Goal: Task Accomplishment & Management: Manage account settings

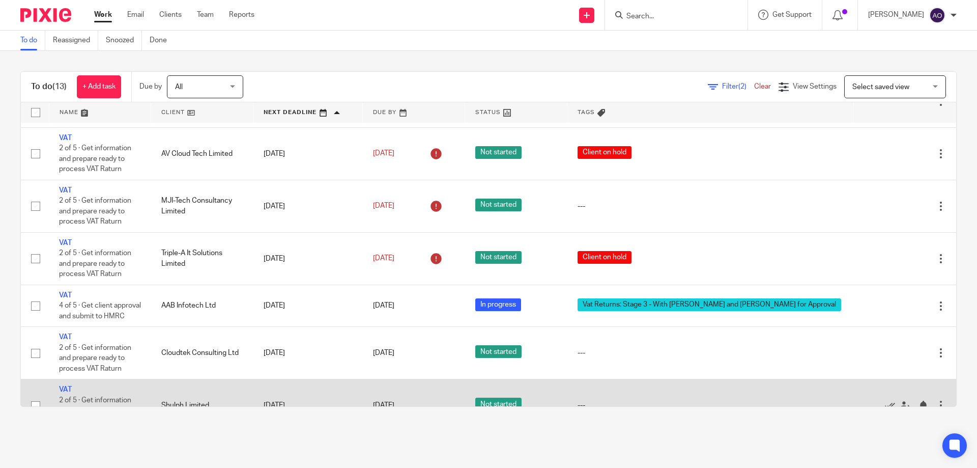
scroll to position [366, 0]
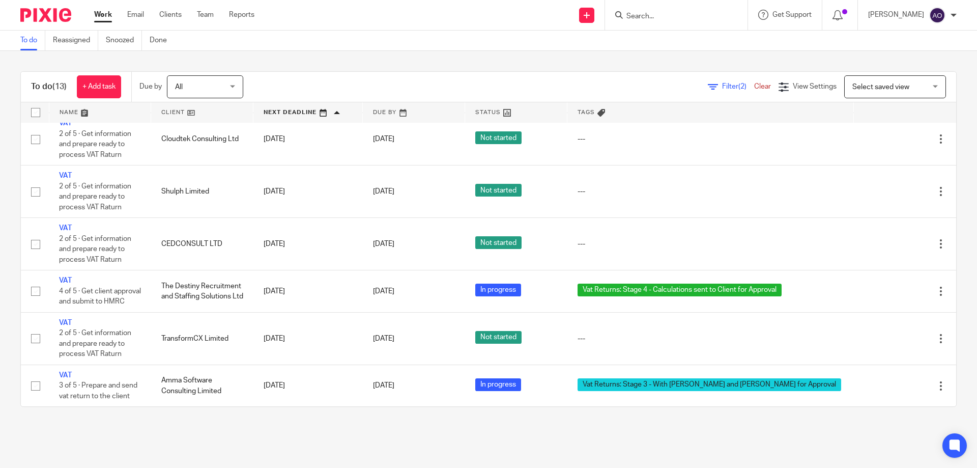
click at [722, 86] on span "Filter (2)" at bounding box center [738, 86] width 32 height 7
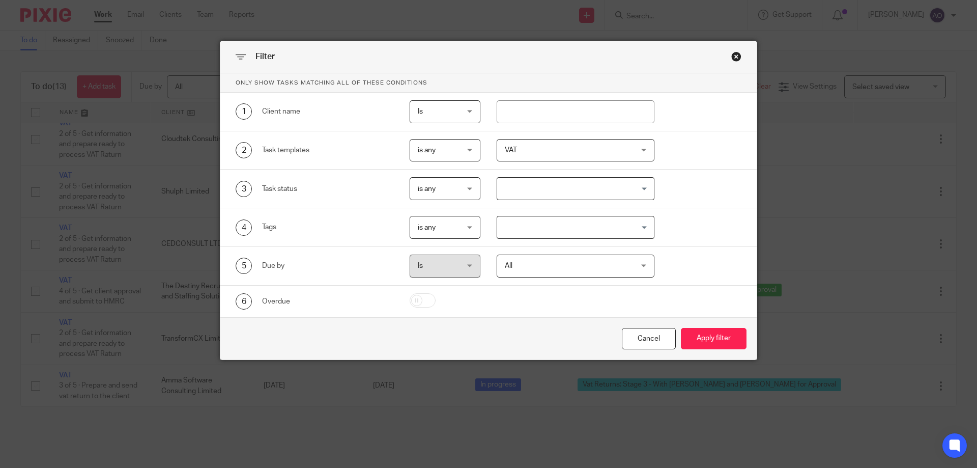
click at [639, 148] on div "VAT" at bounding box center [576, 150] width 158 height 23
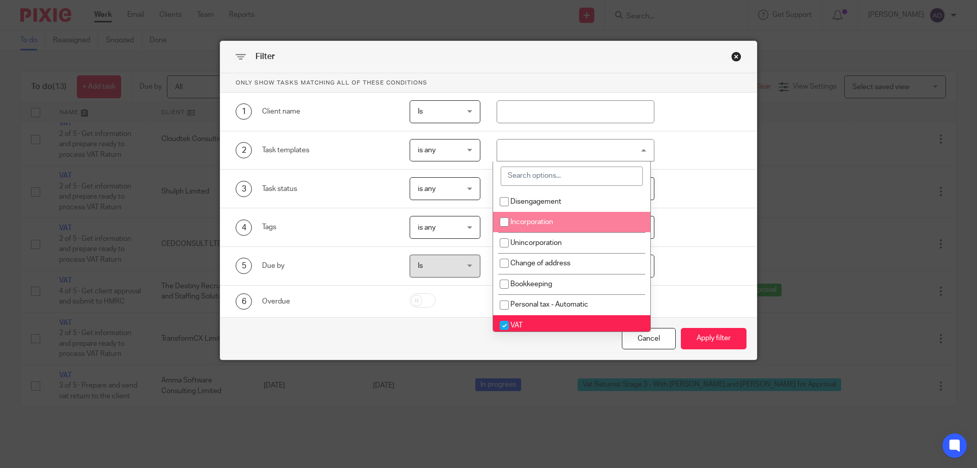
scroll to position [51, 0]
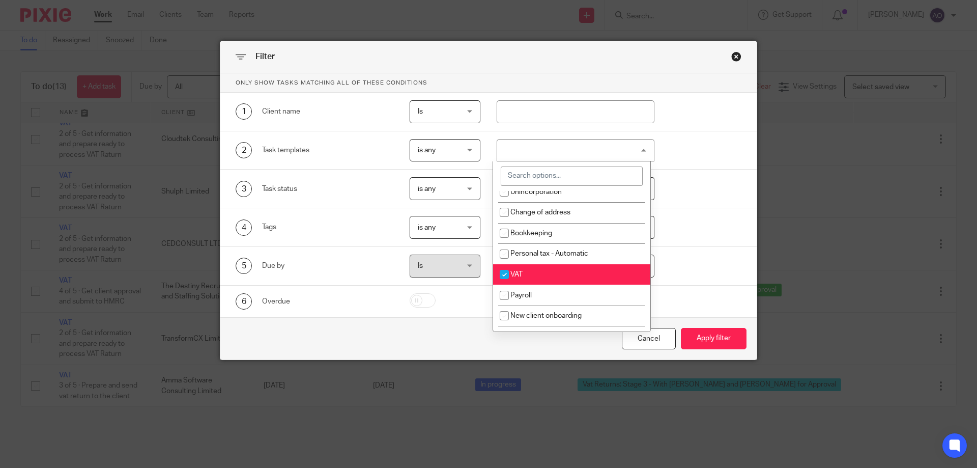
click at [502, 272] on input "checkbox" at bounding box center [504, 274] width 19 height 19
checkbox input "false"
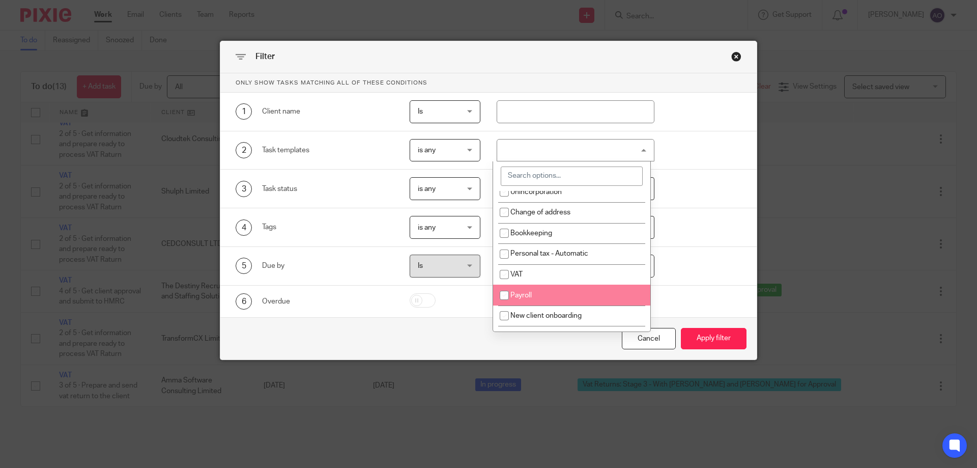
click at [507, 294] on input "checkbox" at bounding box center [504, 294] width 19 height 19
checkbox input "true"
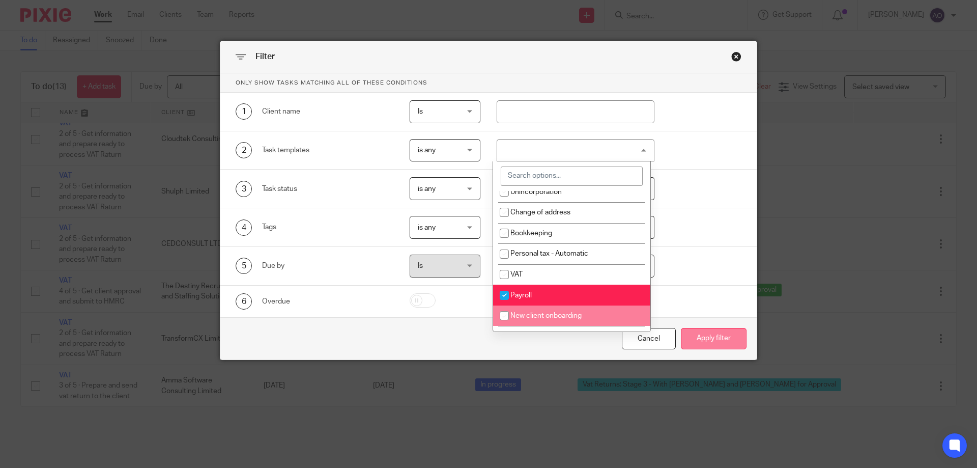
click at [721, 336] on button "Apply filter" at bounding box center [714, 339] width 66 height 22
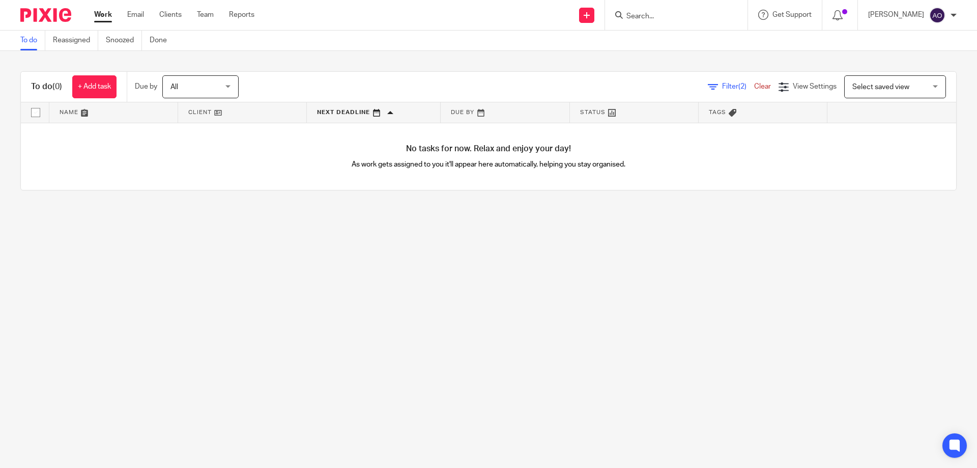
click at [708, 87] on icon at bounding box center [713, 87] width 10 height 10
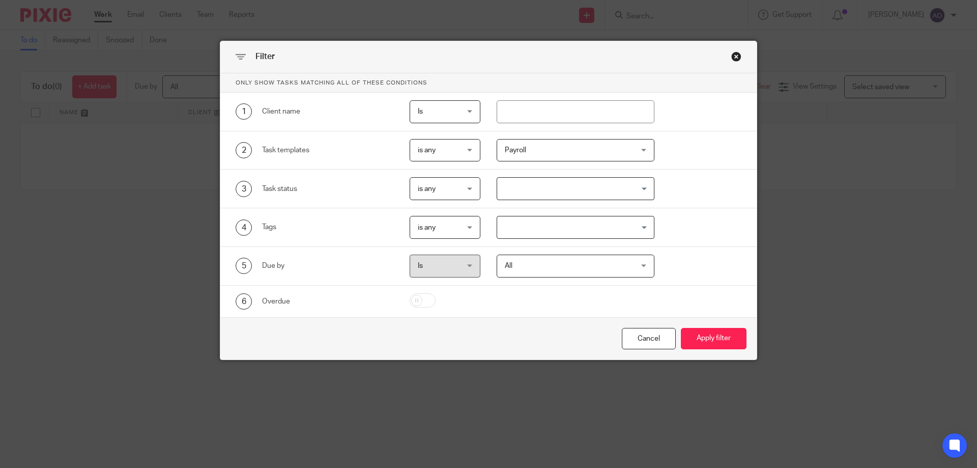
click at [645, 151] on div "Payroll" at bounding box center [576, 150] width 158 height 23
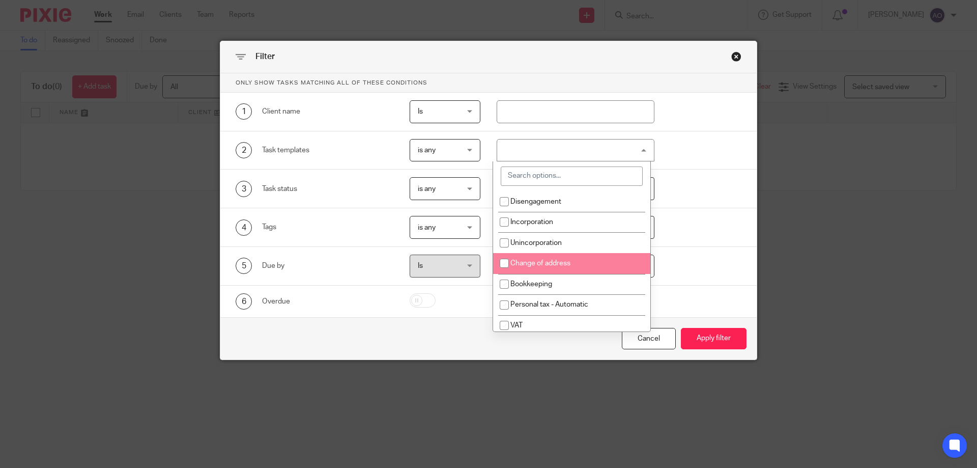
scroll to position [51, 0]
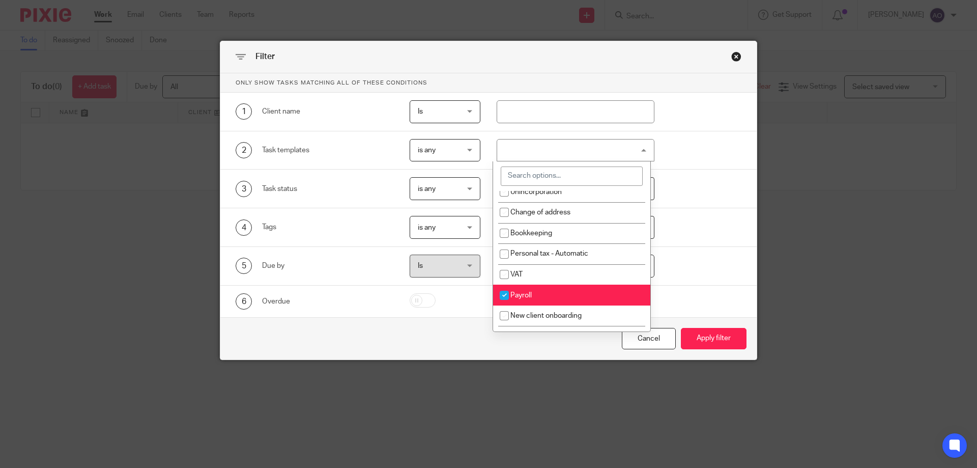
click at [502, 293] on input "checkbox" at bounding box center [504, 294] width 19 height 19
checkbox input "false"
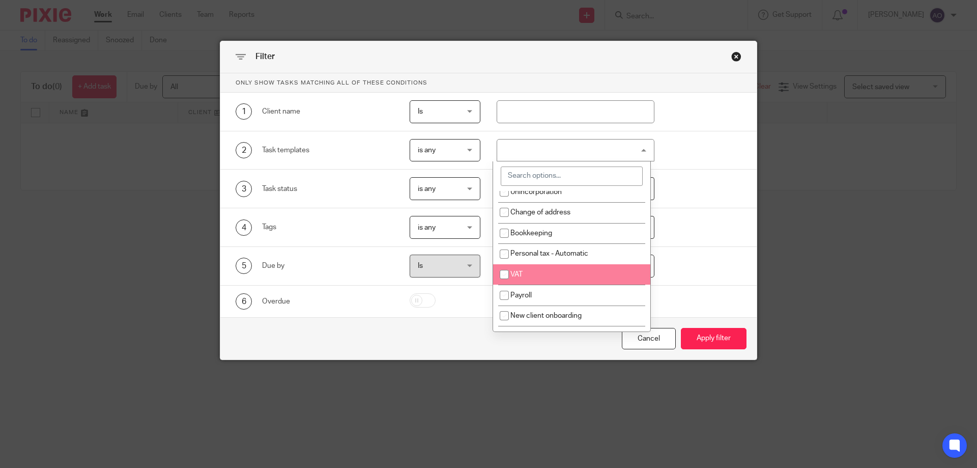
click at [502, 272] on input "checkbox" at bounding box center [504, 274] width 19 height 19
checkbox input "true"
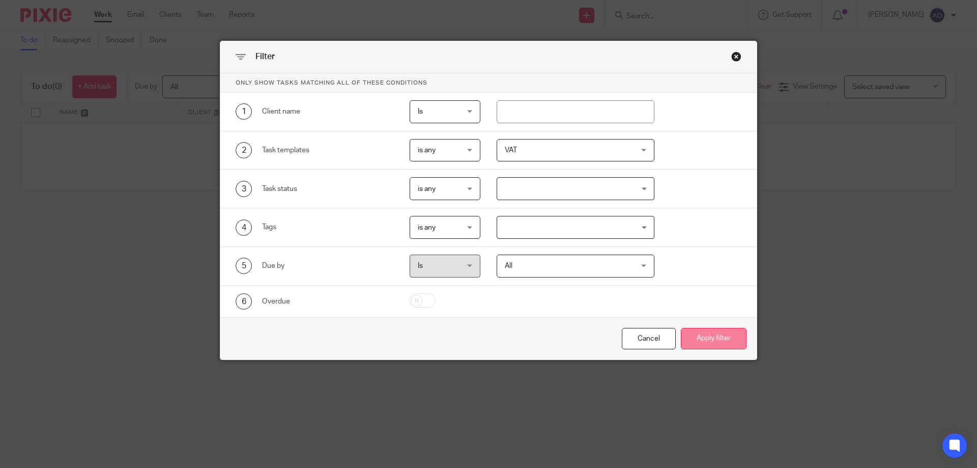
click at [699, 331] on button "Apply filter" at bounding box center [714, 339] width 66 height 22
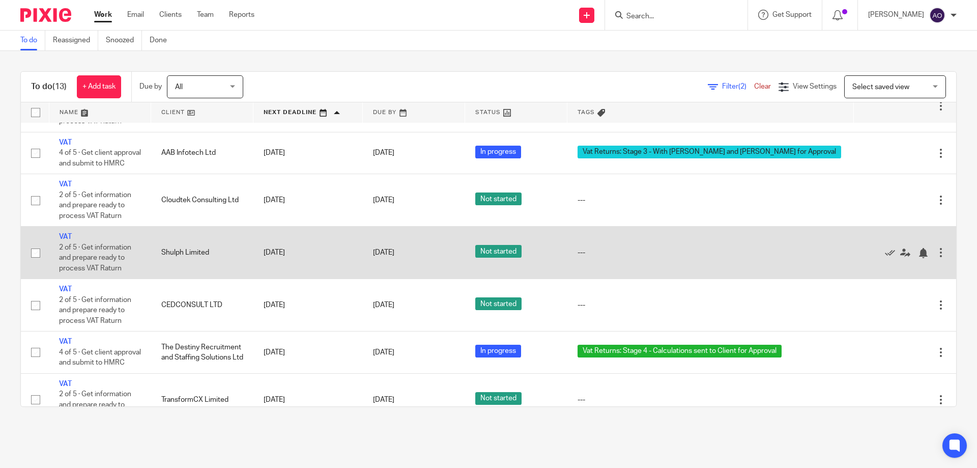
scroll to position [366, 0]
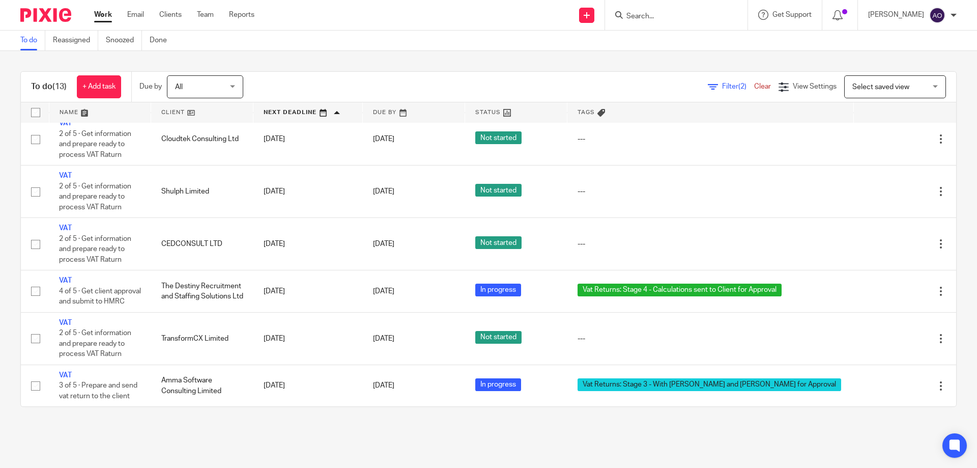
click at [235, 85] on div "All All" at bounding box center [205, 86] width 76 height 23
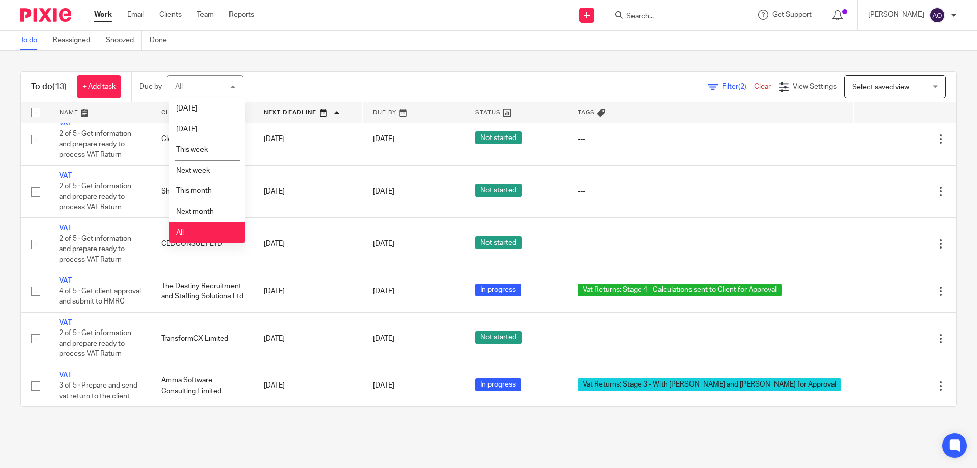
click at [205, 230] on li "All" at bounding box center [206, 232] width 75 height 21
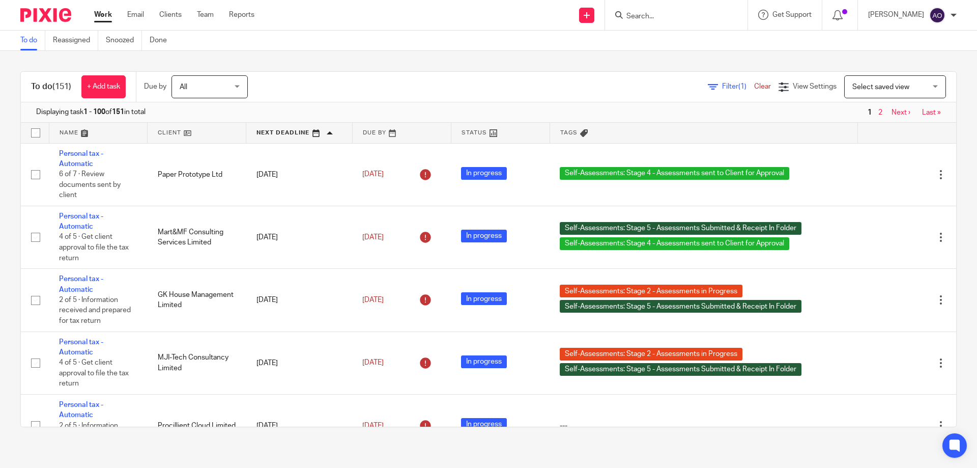
click at [722, 84] on span "Filter (1)" at bounding box center [738, 86] width 32 height 7
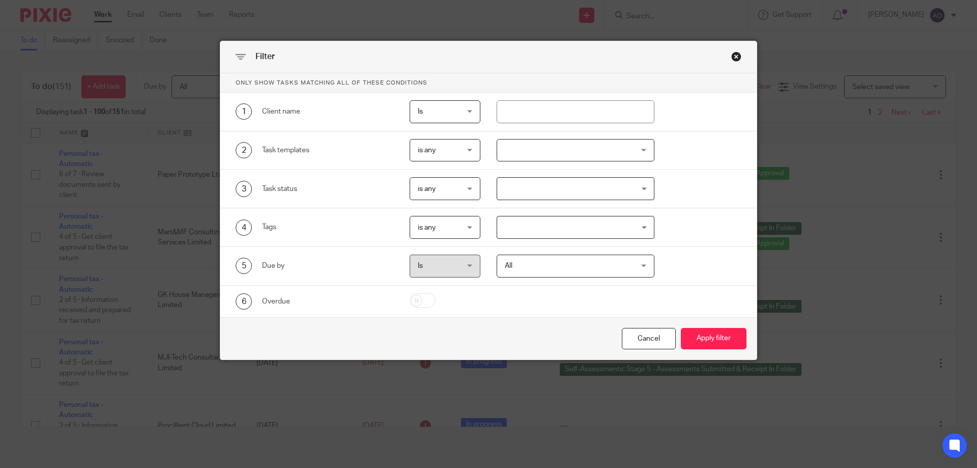
click at [640, 147] on div at bounding box center [576, 150] width 158 height 23
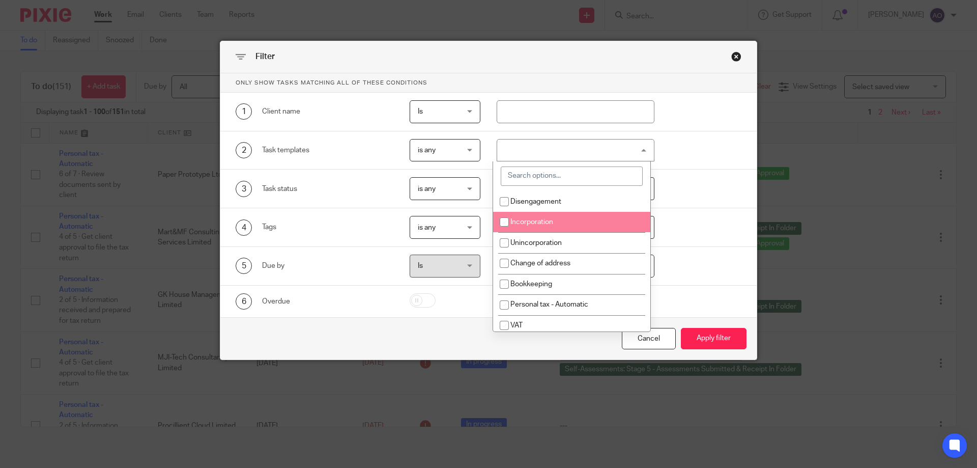
scroll to position [102, 0]
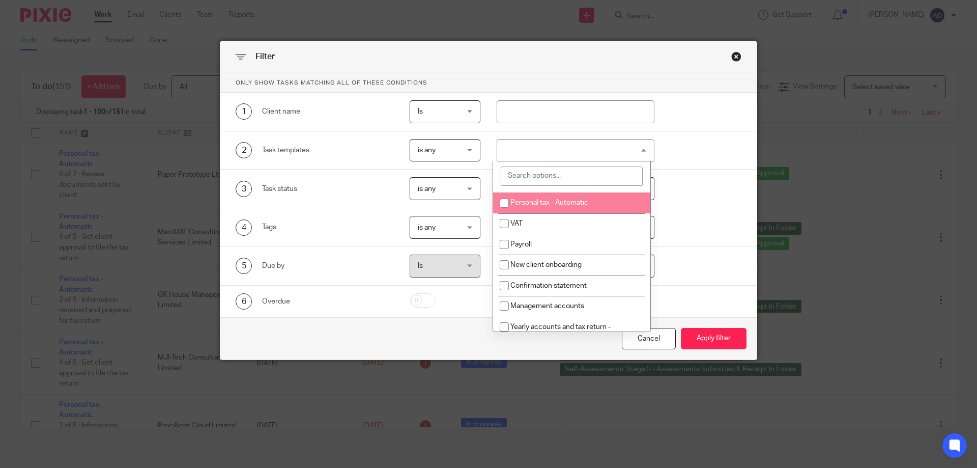
click at [500, 201] on input "checkbox" at bounding box center [504, 202] width 19 height 19
checkbox input "true"
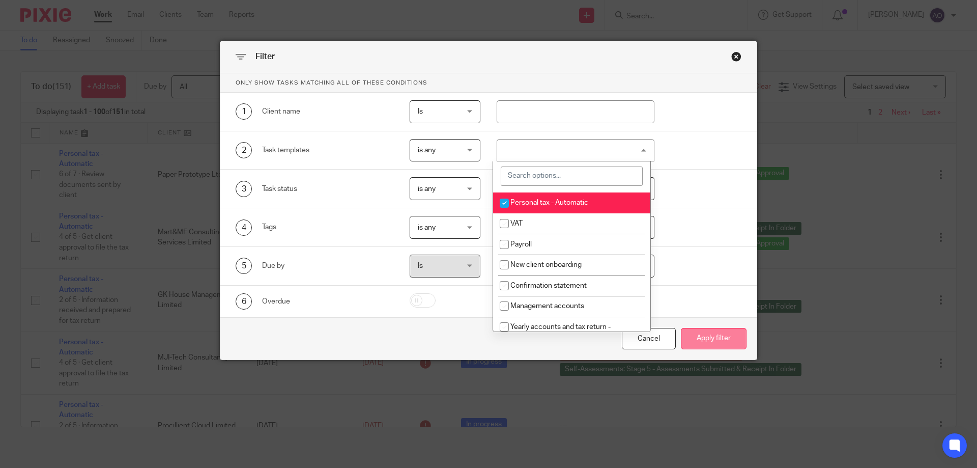
click at [689, 332] on button "Apply filter" at bounding box center [714, 339] width 66 height 22
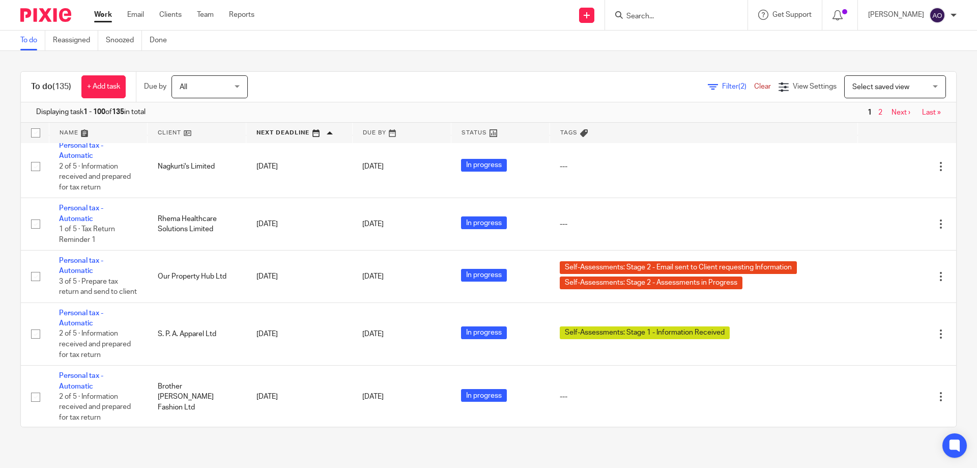
scroll to position [5910, 0]
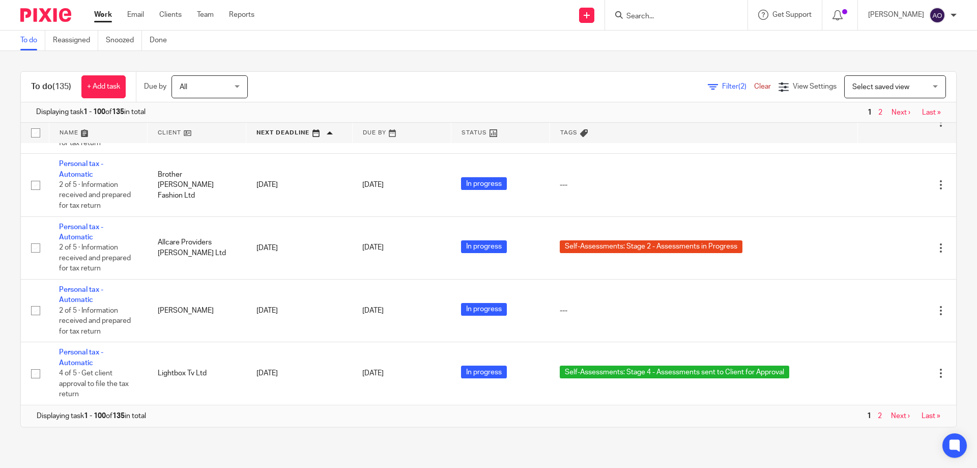
click at [187, 132] on link at bounding box center [197, 133] width 98 height 20
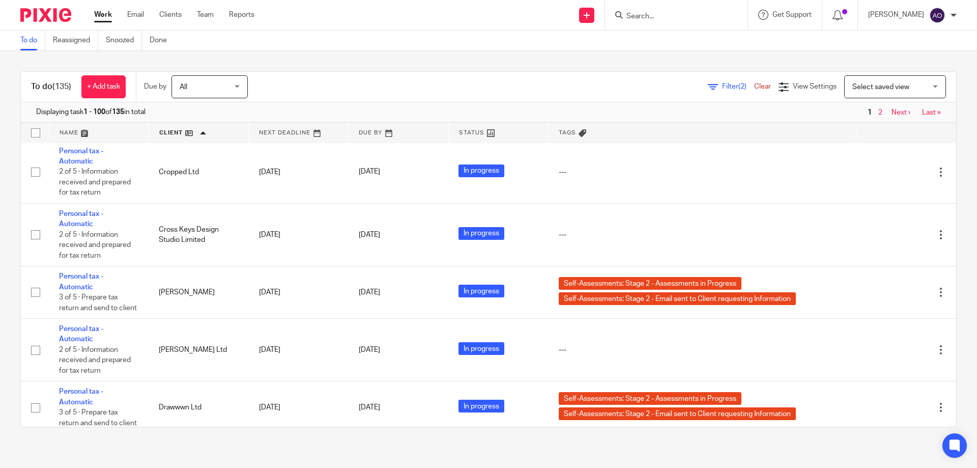
scroll to position [1882, 0]
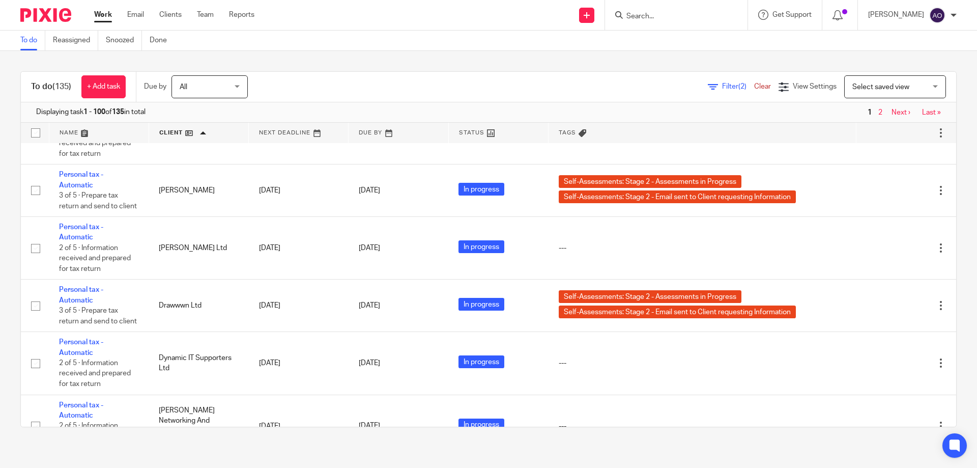
click at [434, 63] on div "To do (135) + Add task Due by All All [DATE] [DATE] This week Next week This mo…" at bounding box center [488, 249] width 977 height 396
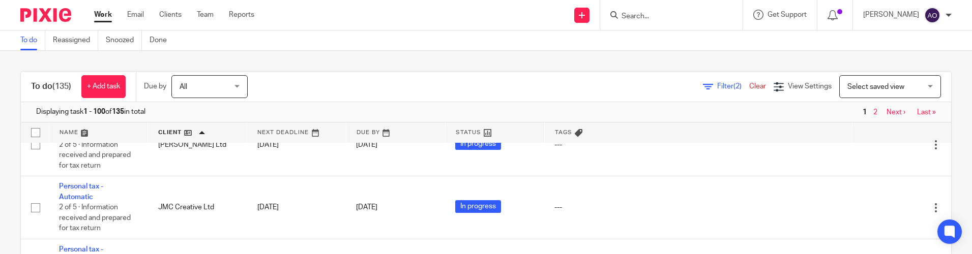
scroll to position [3968, 0]
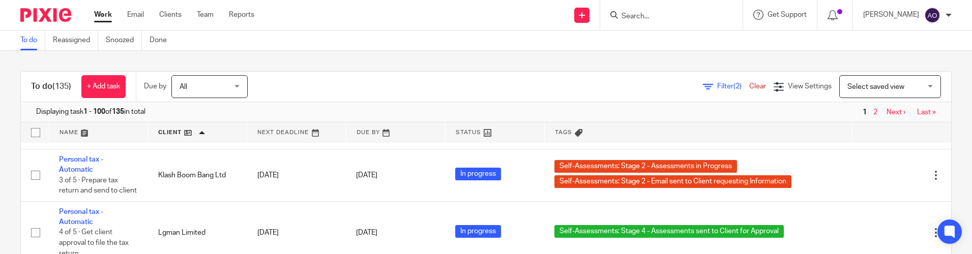
click at [545, 16] on div "Send new email Create task Add client Get Support Contact Support Help Document…" at bounding box center [621, 15] width 703 height 30
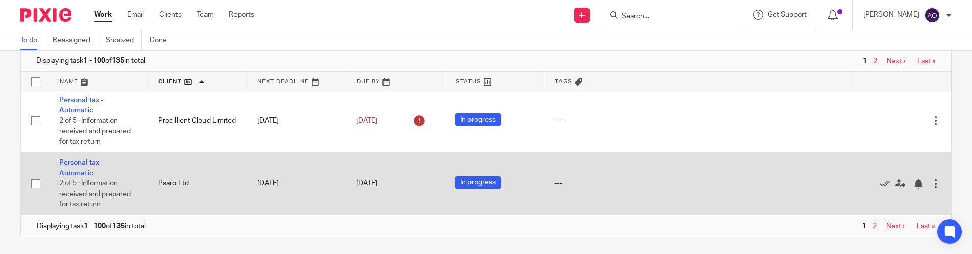
scroll to position [54, 0]
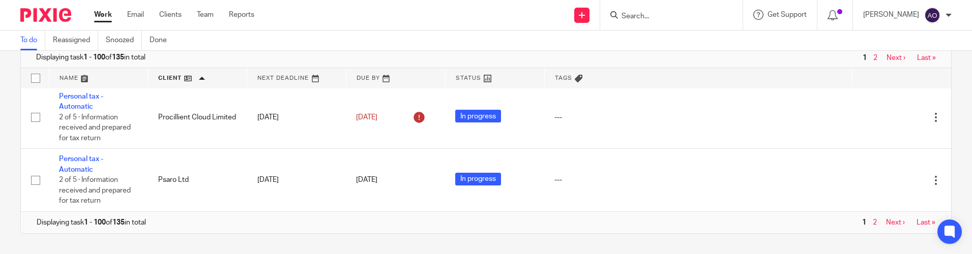
click at [887, 59] on link "Next ›" at bounding box center [896, 57] width 19 height 7
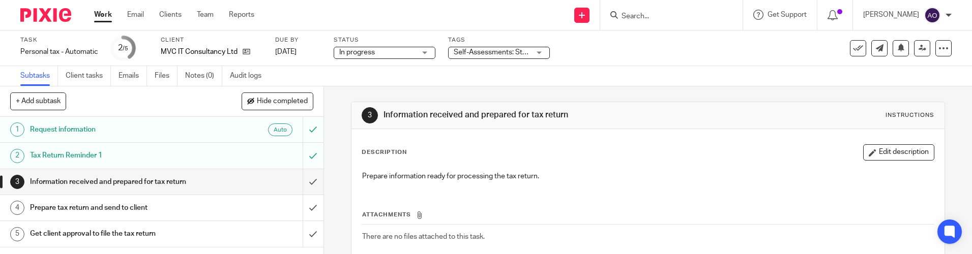
click at [542, 51] on div "Self-Assessments: Stage 2 - Assessments in Progress" at bounding box center [499, 53] width 102 height 12
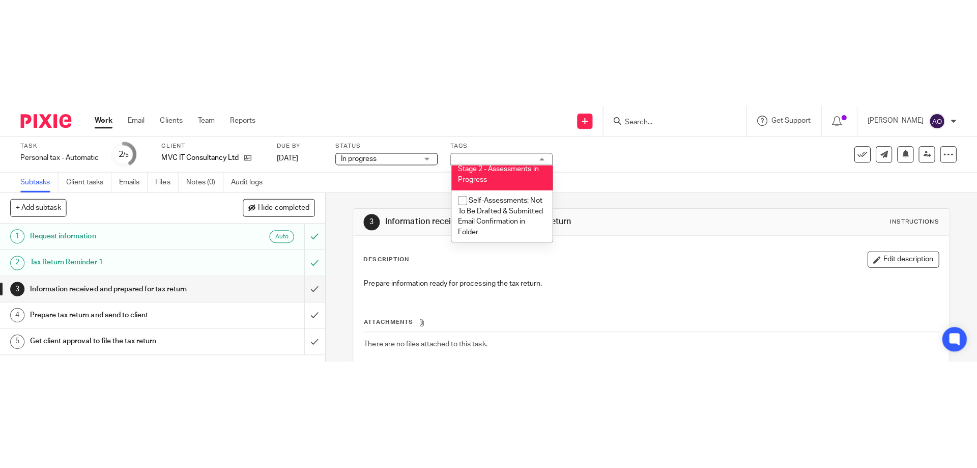
scroll to position [305, 0]
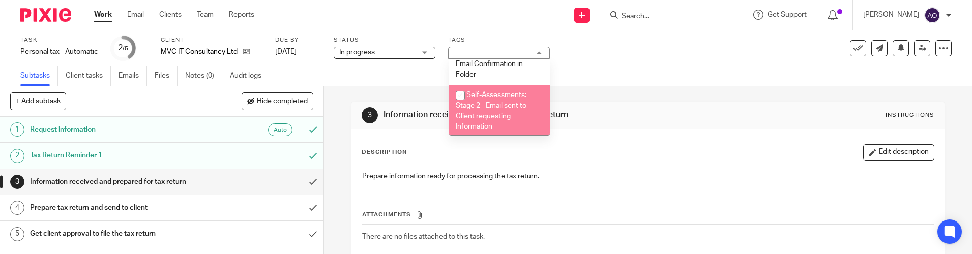
click at [461, 98] on input "checkbox" at bounding box center [460, 95] width 19 height 19
checkbox input "true"
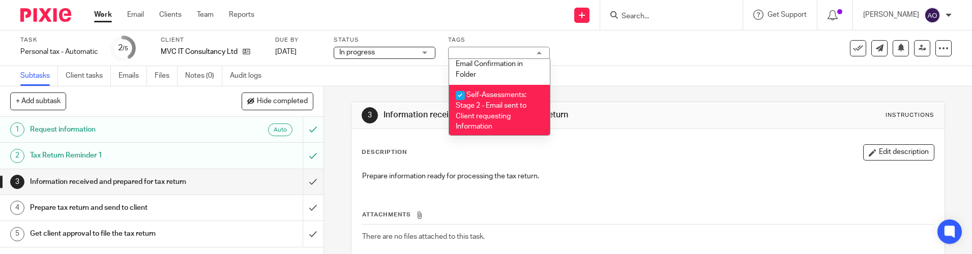
click at [657, 74] on div "Subtasks Client tasks Emails Files Notes (0) Audit logs" at bounding box center [486, 76] width 972 height 20
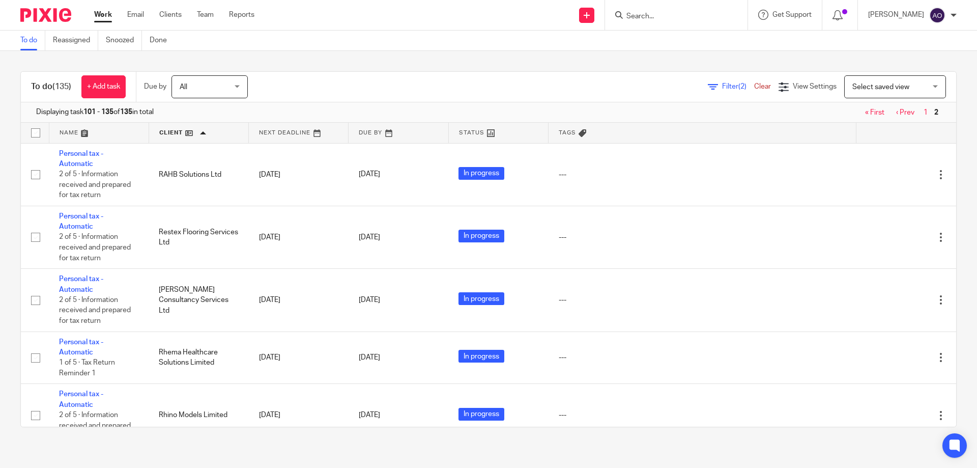
click at [865, 111] on link "« First" at bounding box center [874, 112] width 19 height 7
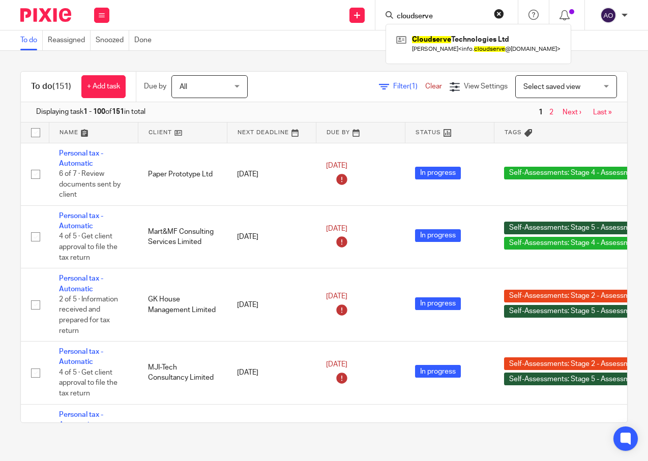
type input "cloudserve"
click button "submit" at bounding box center [0, 0] width 0 height 0
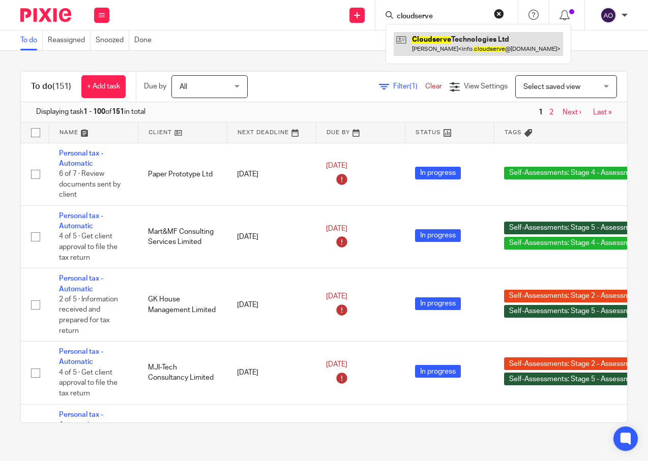
click at [425, 39] on link at bounding box center [478, 43] width 169 height 23
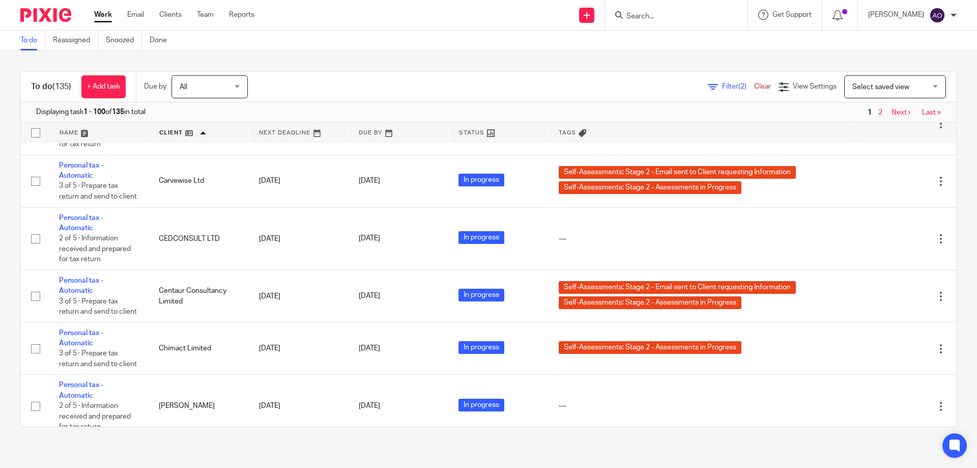
scroll to position [1374, 0]
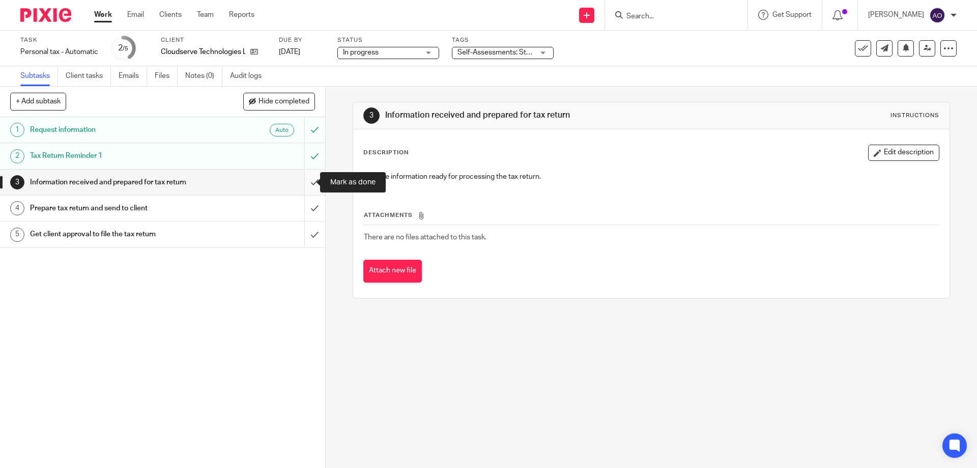
click at [304, 177] on input "submit" at bounding box center [162, 181] width 325 height 25
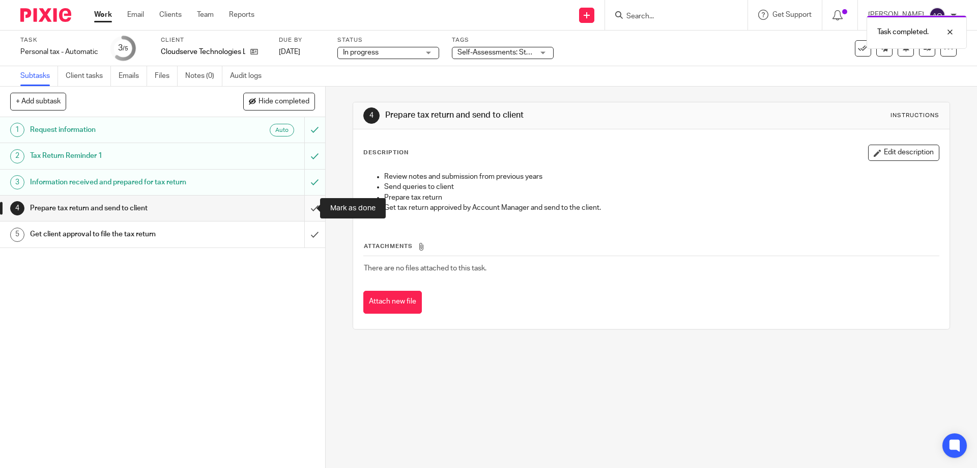
click at [303, 208] on input "submit" at bounding box center [162, 207] width 325 height 25
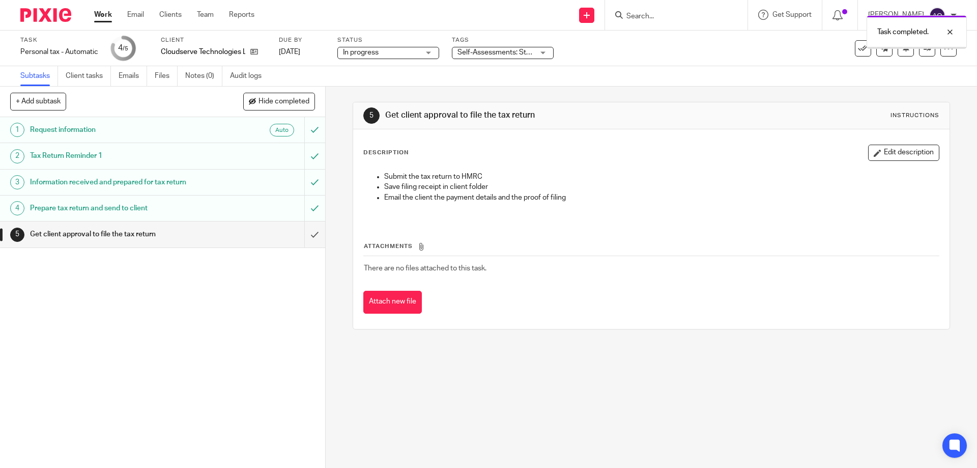
click at [542, 53] on div "Self-Assessments: Stage 1 - Information Received" at bounding box center [503, 53] width 102 height 12
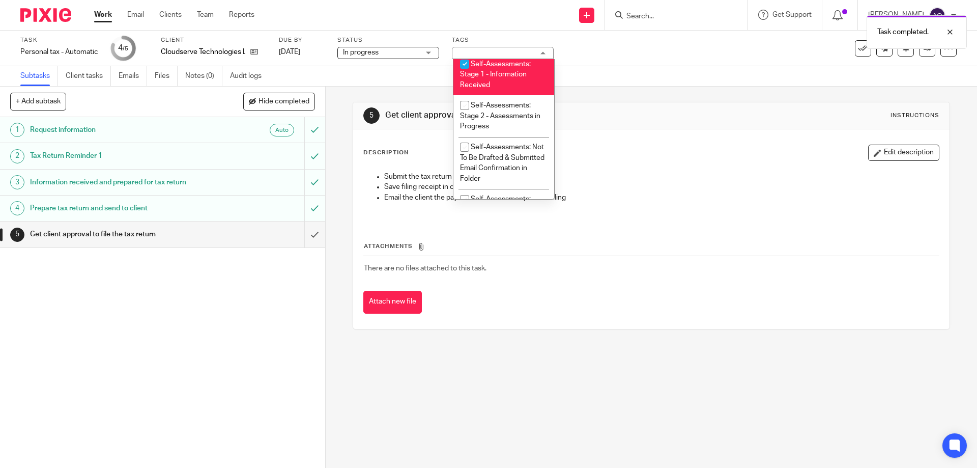
scroll to position [167, 0]
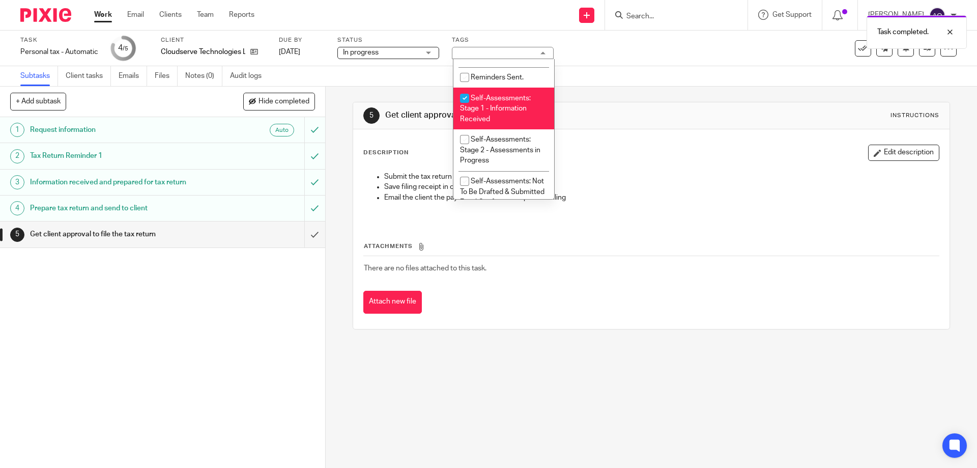
click at [463, 97] on input "checkbox" at bounding box center [464, 98] width 19 height 19
checkbox input "false"
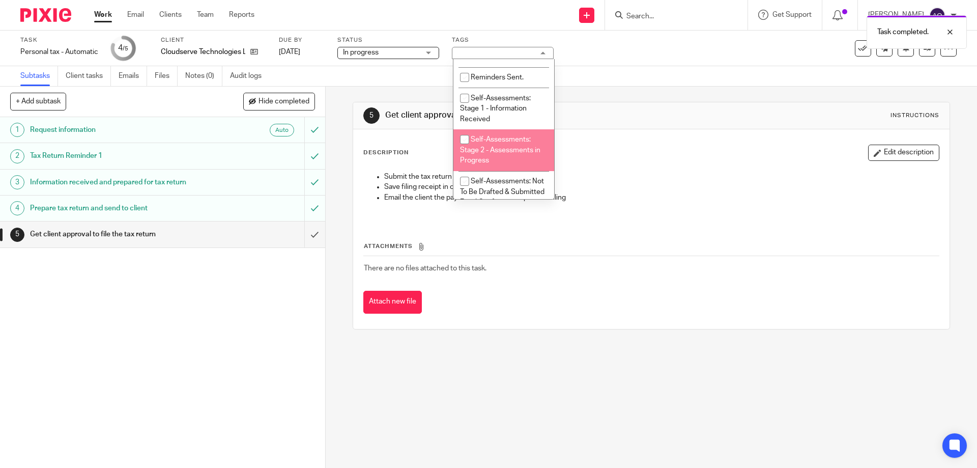
click at [462, 141] on input "checkbox" at bounding box center [464, 139] width 19 height 19
checkbox input "true"
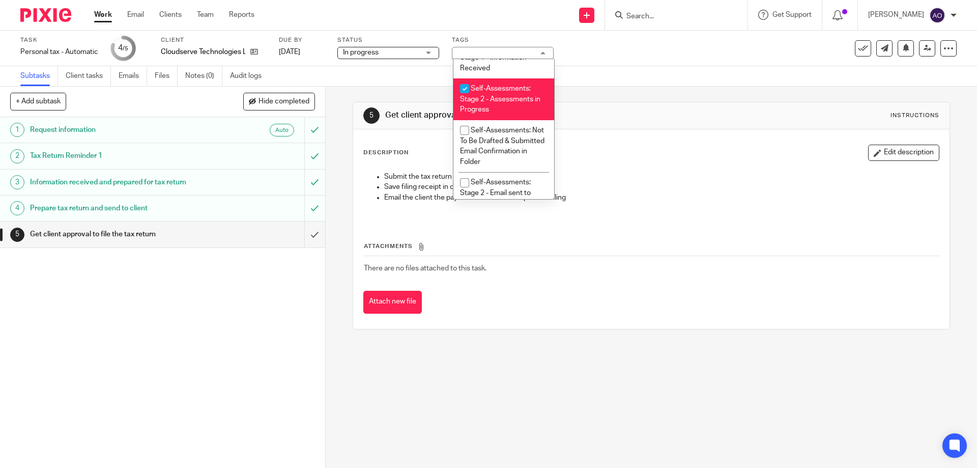
scroll to position [269, 0]
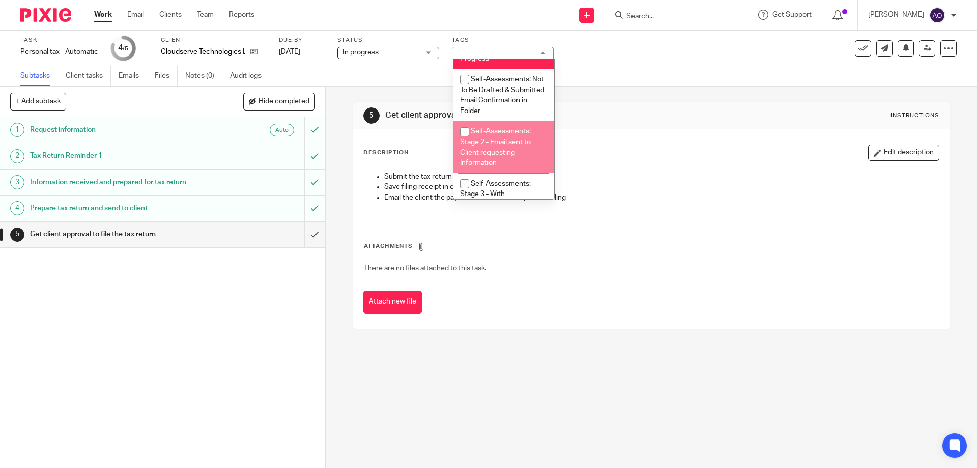
click at [467, 130] on input "checkbox" at bounding box center [464, 131] width 19 height 19
checkbox input "true"
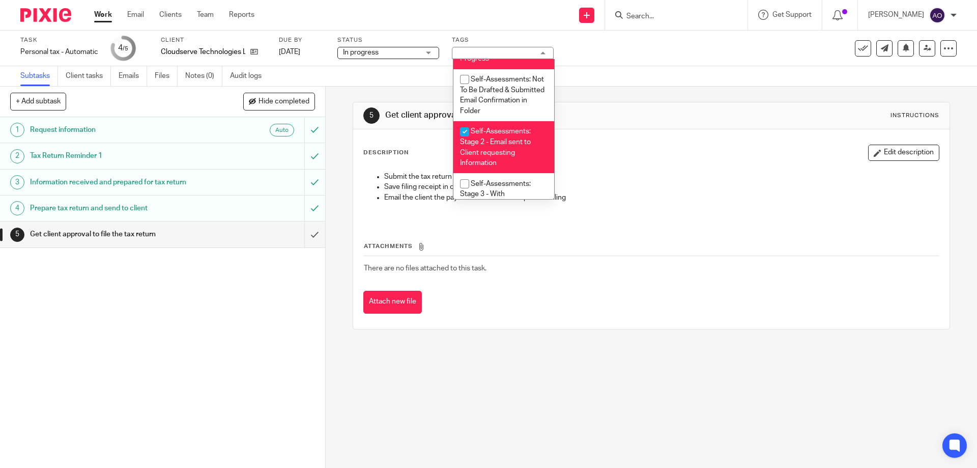
click at [284, 296] on div "1 Request information Auto 2 Tax Return Reminder 1 3 Information received and p…" at bounding box center [162, 292] width 325 height 351
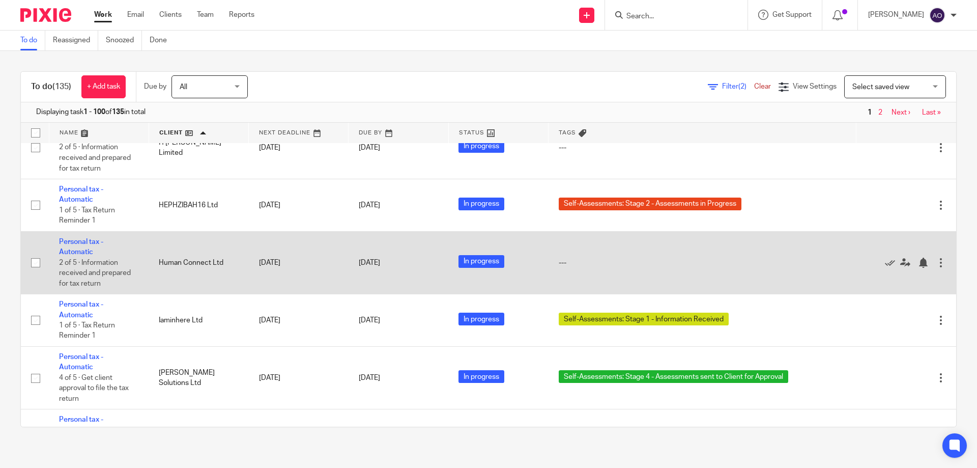
scroll to position [3256, 0]
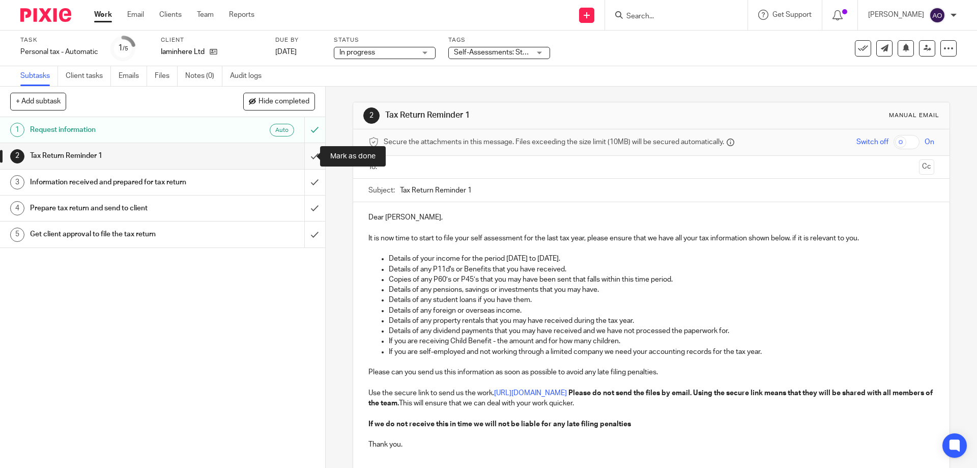
click at [306, 157] on input "submit" at bounding box center [162, 155] width 325 height 25
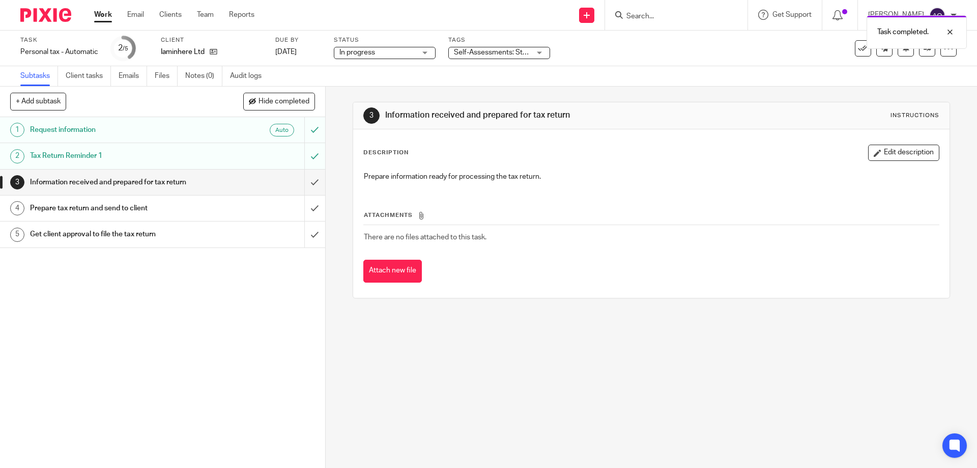
click at [539, 52] on div "Self-Assessments: Stage 1 - Information Received" at bounding box center [499, 53] width 102 height 12
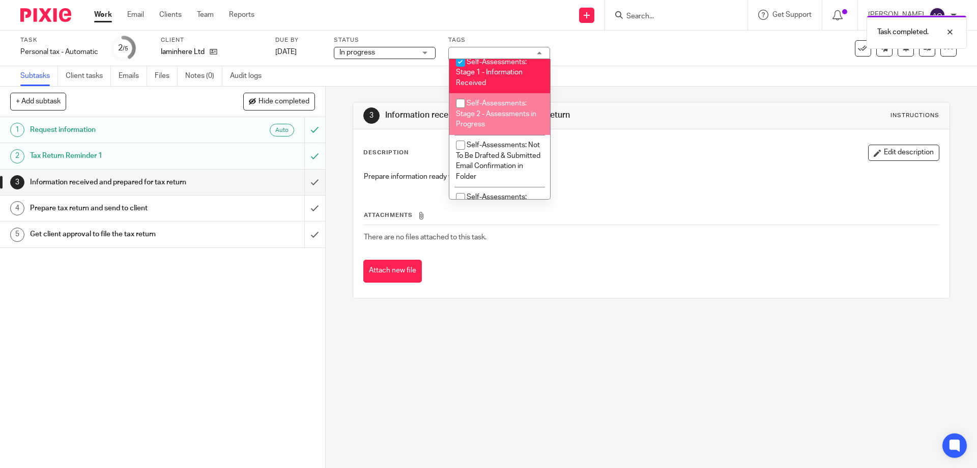
scroll to position [102, 0]
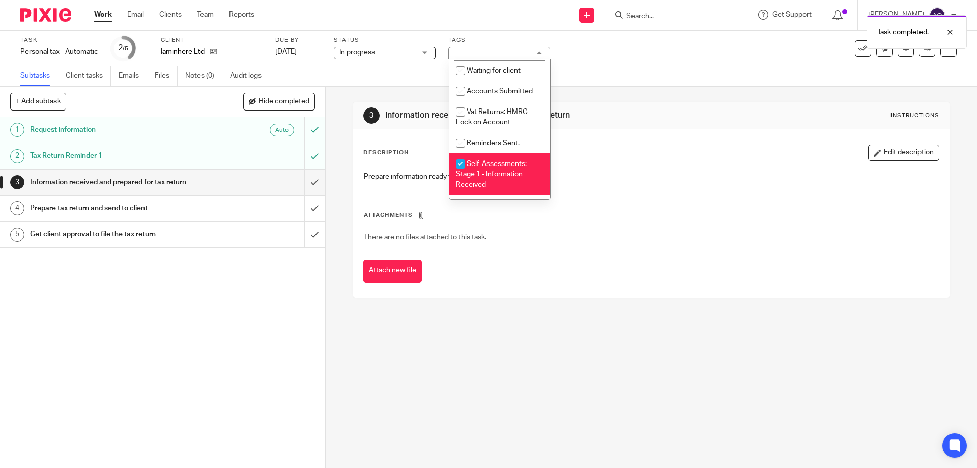
click at [464, 161] on input "checkbox" at bounding box center [460, 163] width 19 height 19
checkbox input "false"
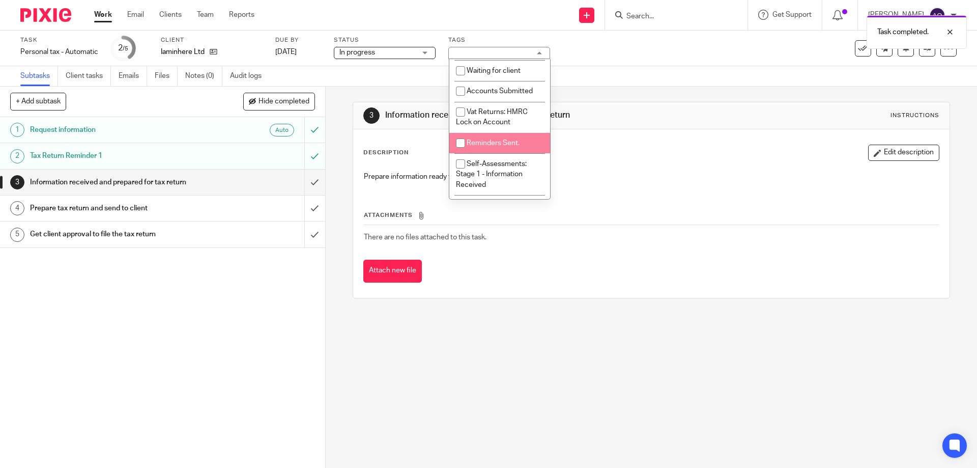
scroll to position [204, 0]
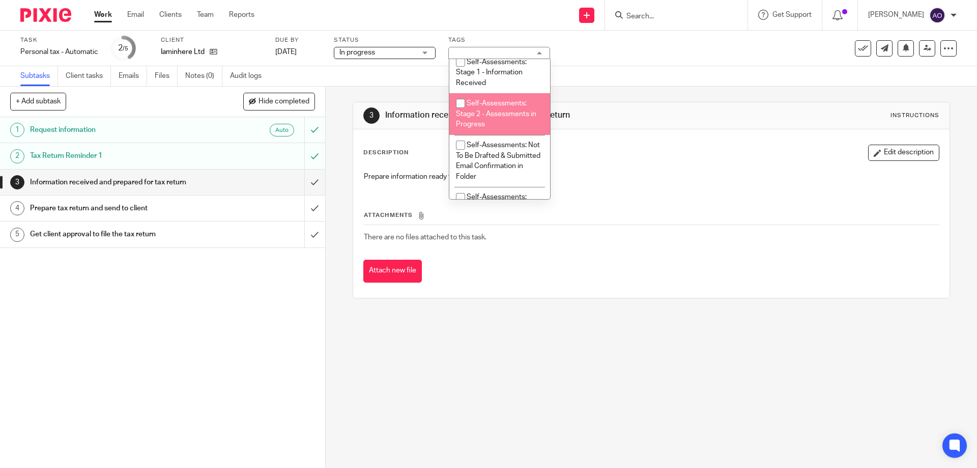
click at [459, 104] on input "checkbox" at bounding box center [460, 103] width 19 height 19
checkbox input "true"
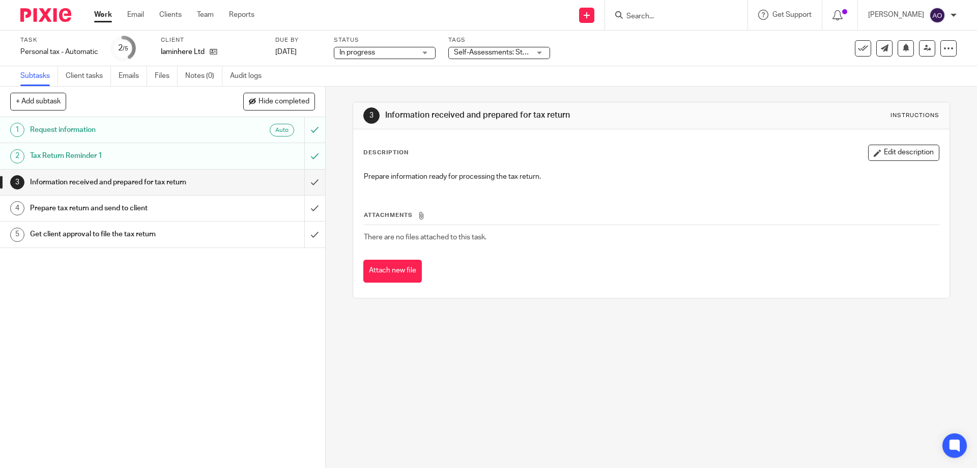
click at [229, 304] on div "1 Request information Auto 2 Tax Return Reminder 1 3 Information received and p…" at bounding box center [162, 292] width 325 height 351
